Goal: Task Accomplishment & Management: Use online tool/utility

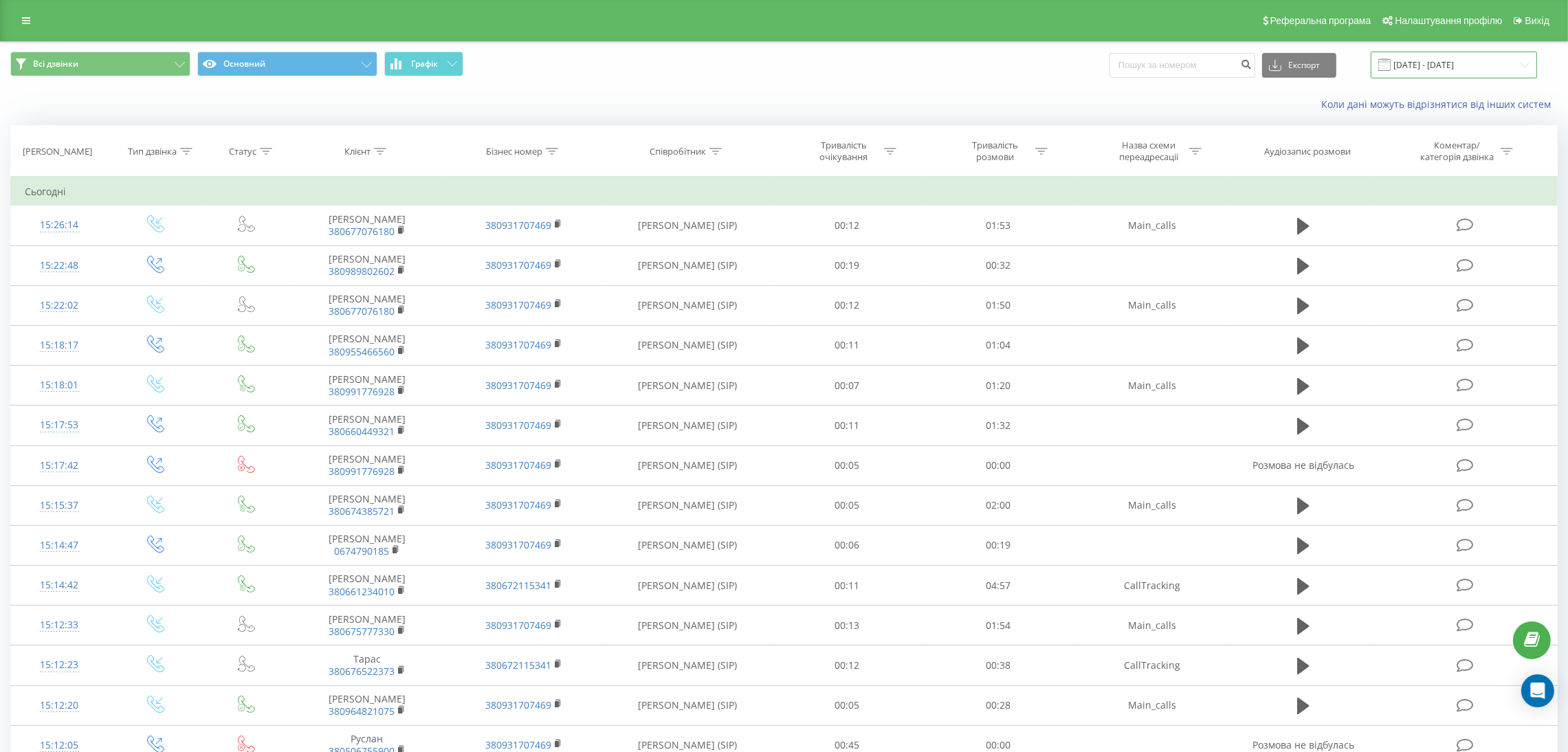
click at [1414, 66] on input "[DATE] - [DATE]" at bounding box center [1454, 65] width 166 height 27
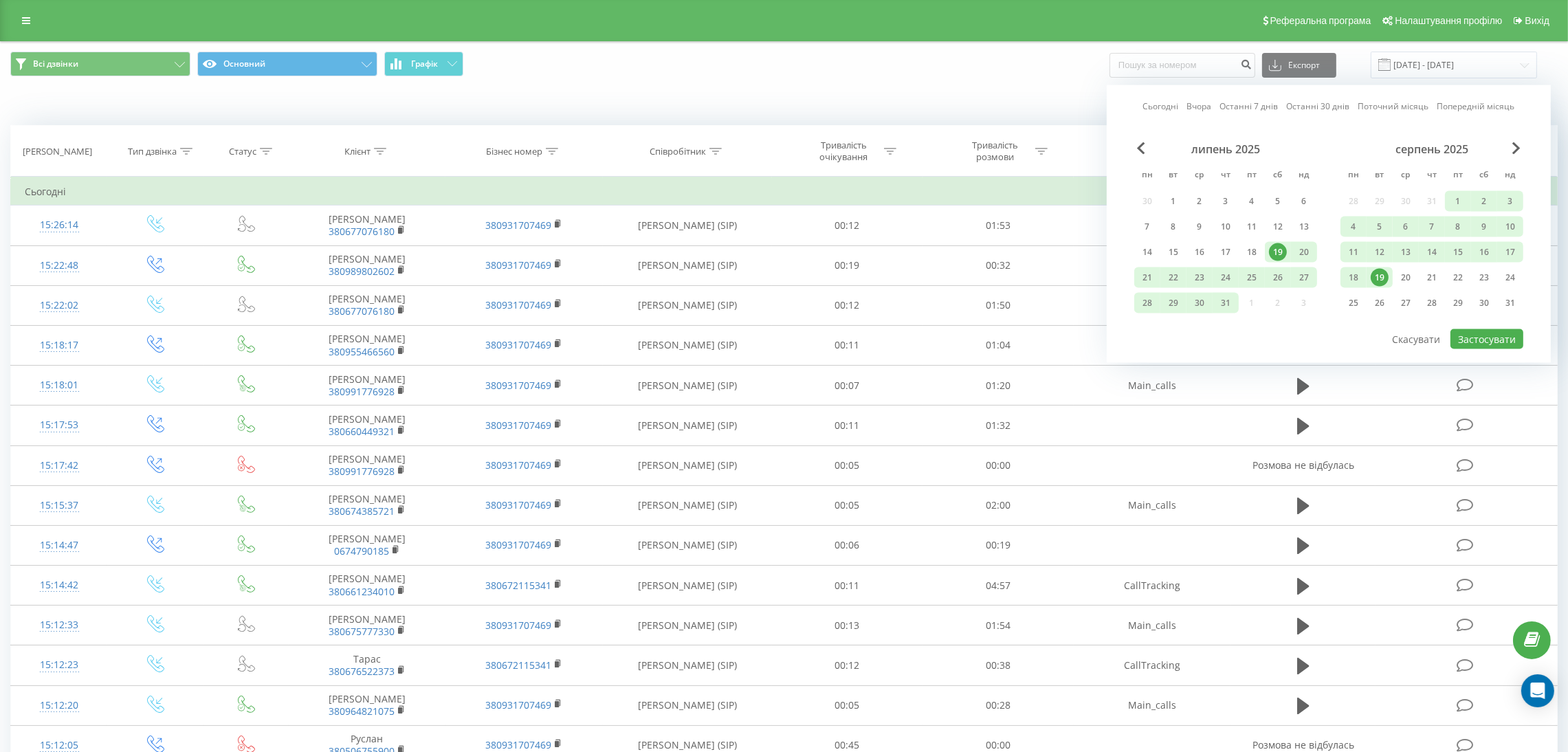
click at [1150, 101] on link "Сьогодні" at bounding box center [1161, 106] width 36 height 13
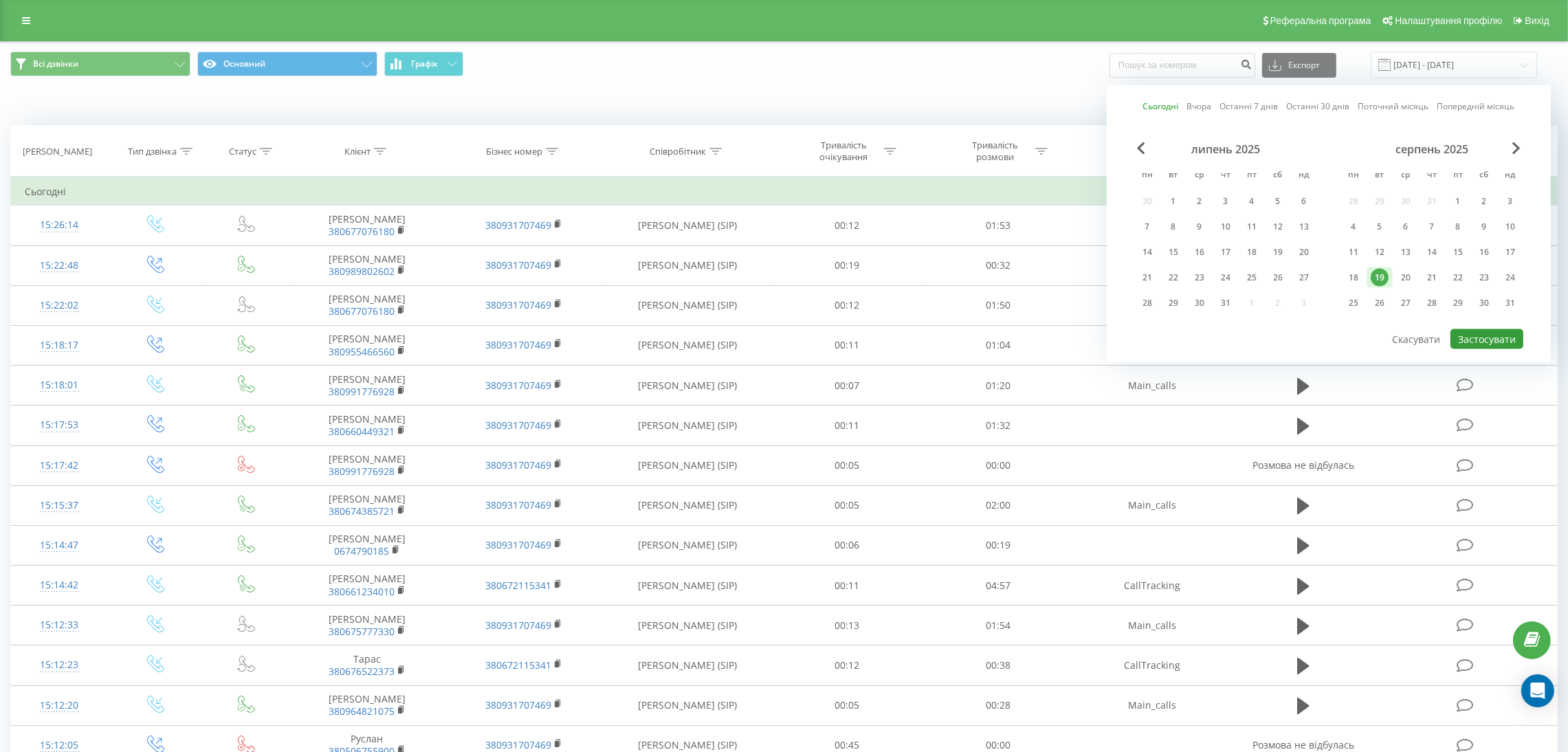
click at [1496, 336] on button "Застосувати" at bounding box center [1487, 339] width 73 height 20
type input "[DATE] - [DATE]"
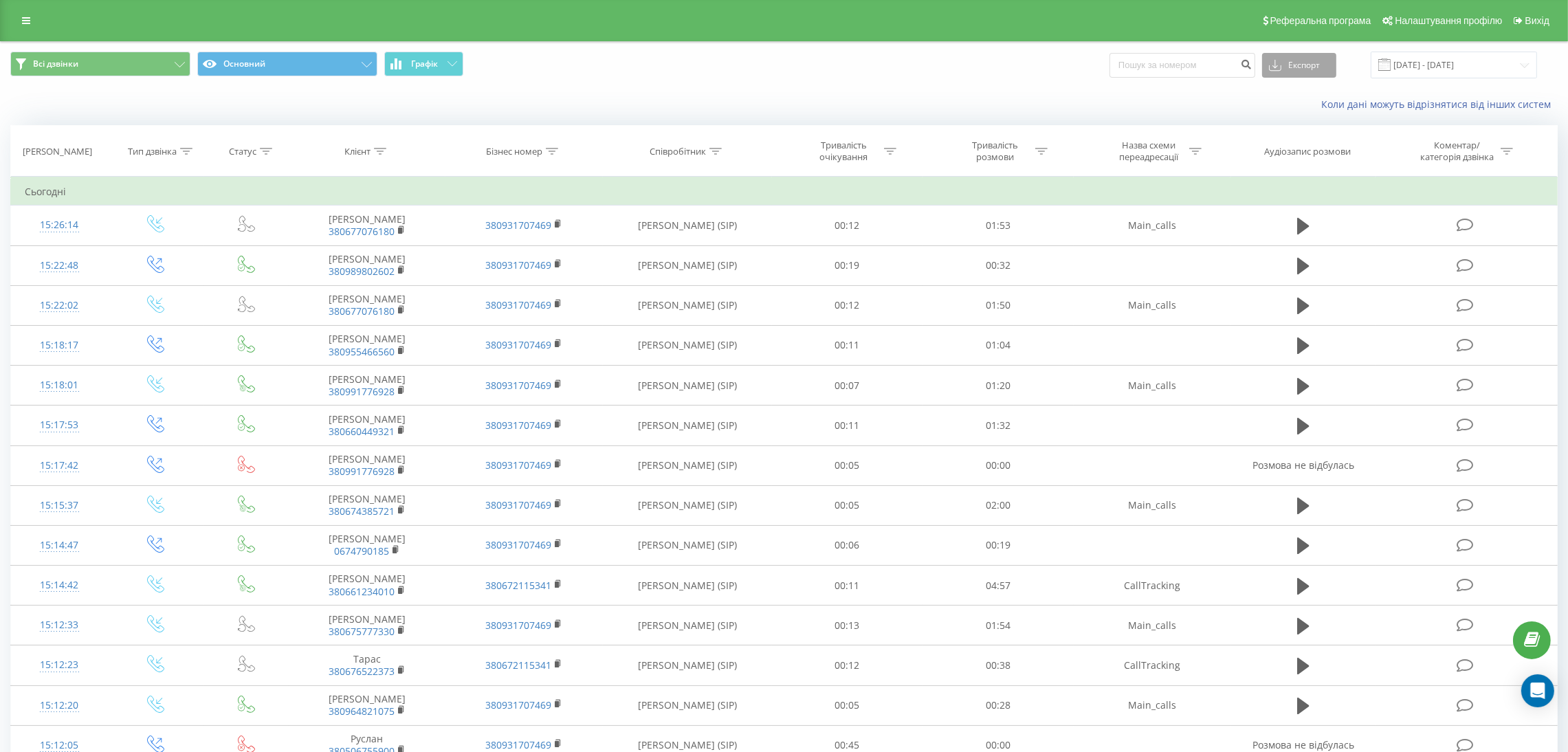
click at [1309, 63] on button "Експорт" at bounding box center [1299, 65] width 74 height 25
click at [1305, 117] on div ".xls" at bounding box center [1299, 115] width 73 height 25
click at [1308, 63] on button "Експорт" at bounding box center [1299, 65] width 74 height 25
click at [1294, 137] on span ".xlsx" at bounding box center [1283, 140] width 20 height 13
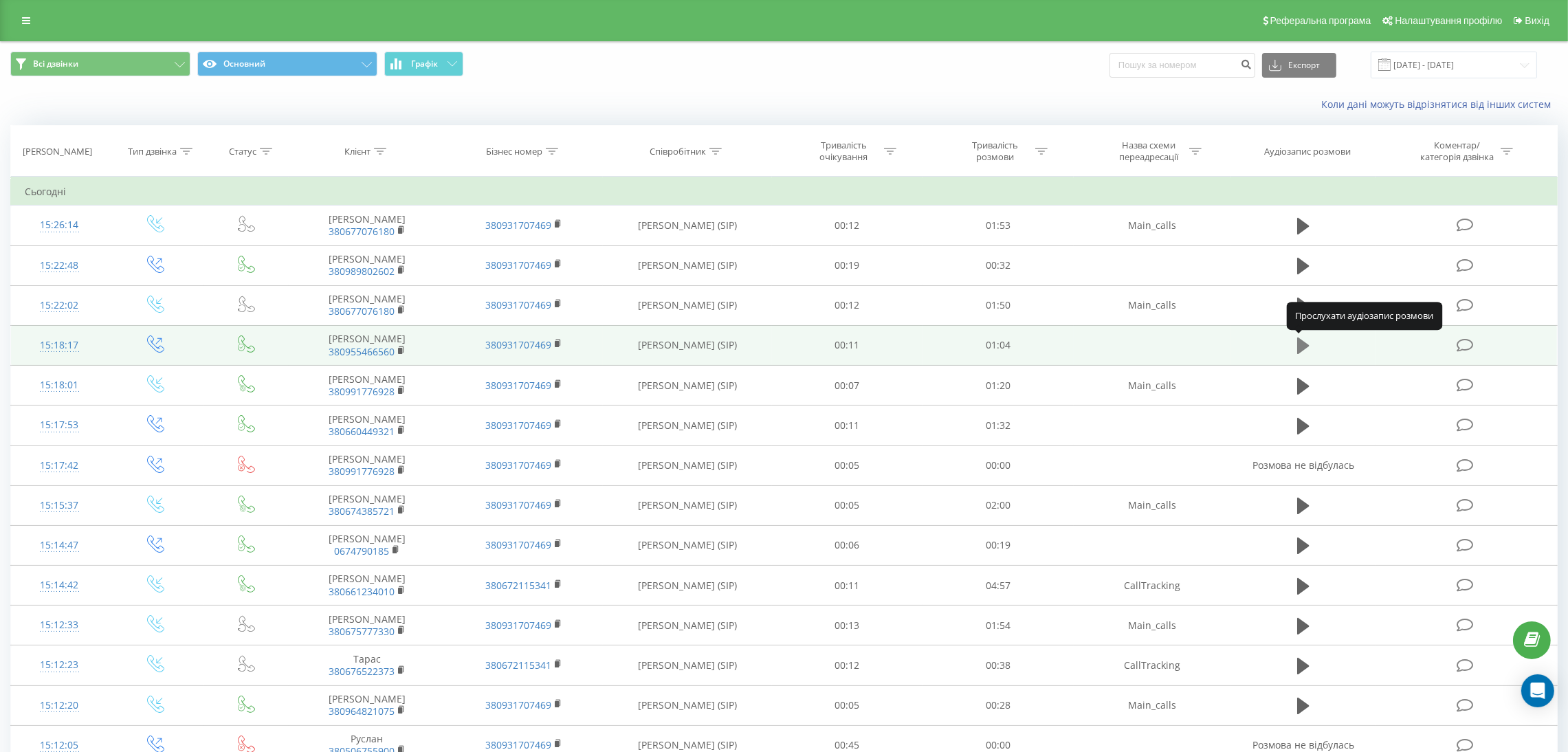
click at [1301, 344] on icon at bounding box center [1304, 346] width 13 height 17
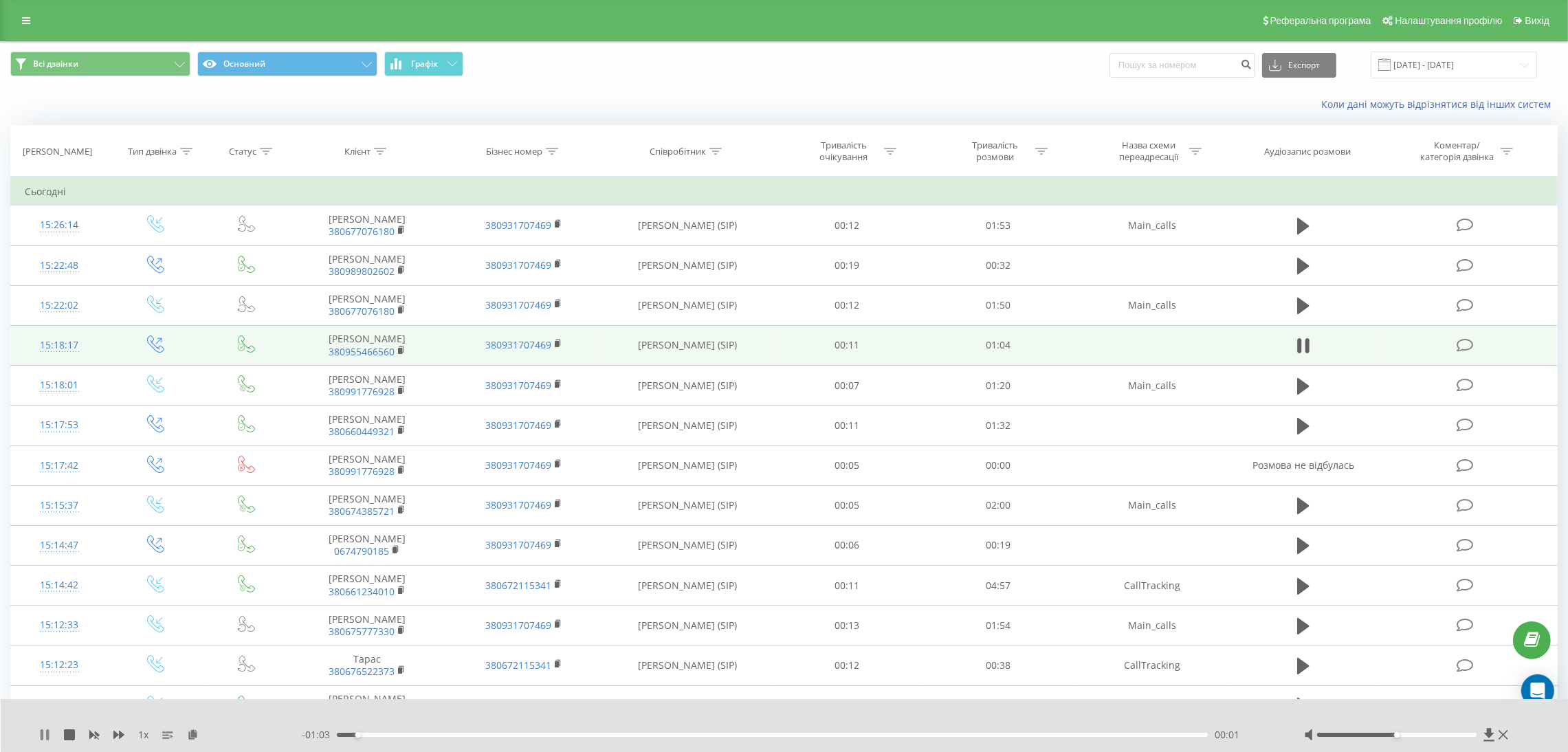
click at [42, 730] on icon at bounding box center [45, 735] width 11 height 11
click at [1484, 730] on icon at bounding box center [1489, 734] width 12 height 14
